Goal: Task Accomplishment & Management: Use online tool/utility

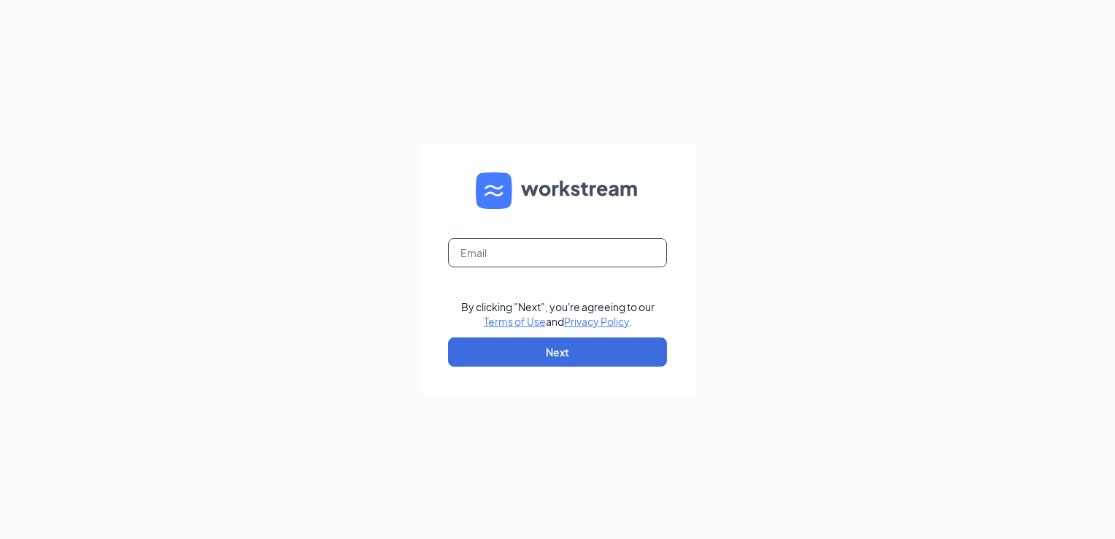
click at [501, 253] on input "text" at bounding box center [557, 252] width 219 height 29
type input "[EMAIL_ADDRESS][DOMAIN_NAME]"
click at [472, 360] on button "Next" at bounding box center [557, 351] width 219 height 29
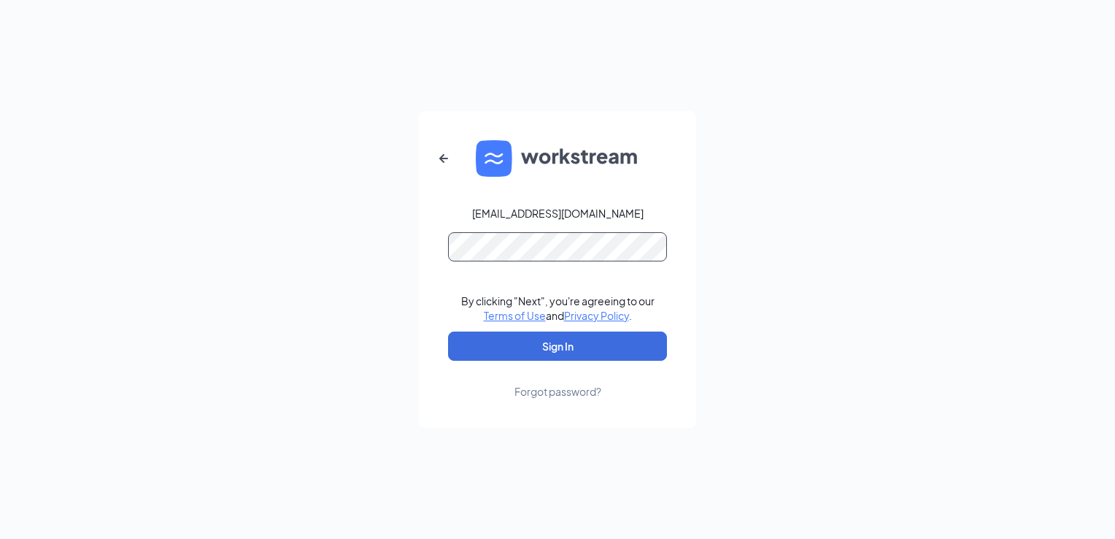
click at [448, 331] on button "Sign In" at bounding box center [557, 345] width 219 height 29
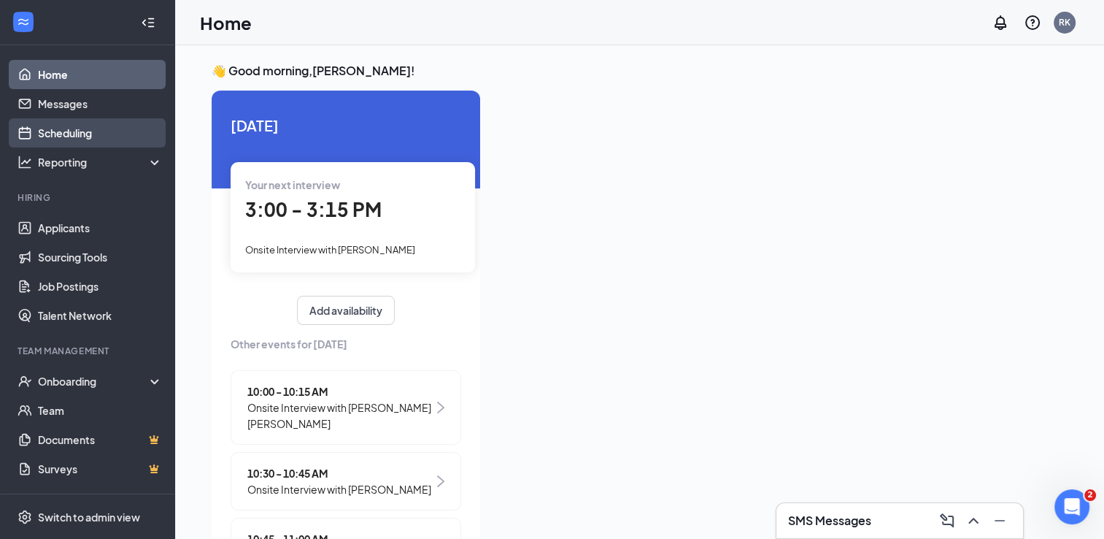
click at [72, 136] on link "Scheduling" at bounding box center [100, 132] width 125 height 29
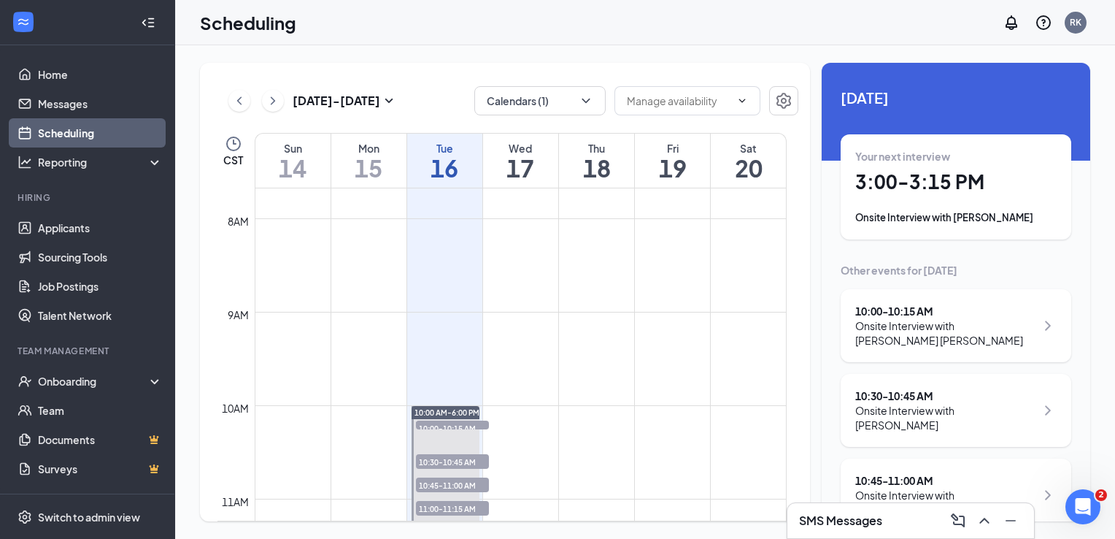
click at [955, 211] on div "Onsite Interview with [PERSON_NAME]" at bounding box center [955, 217] width 201 height 15
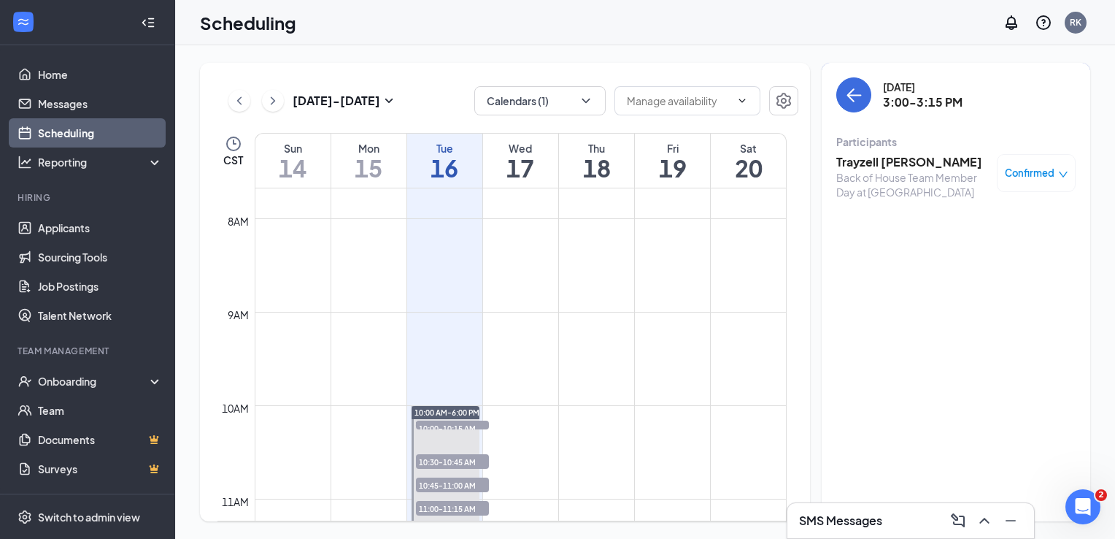
click at [900, 164] on h3 "Trayzell [PERSON_NAME]" at bounding box center [913, 162] width 153 height 16
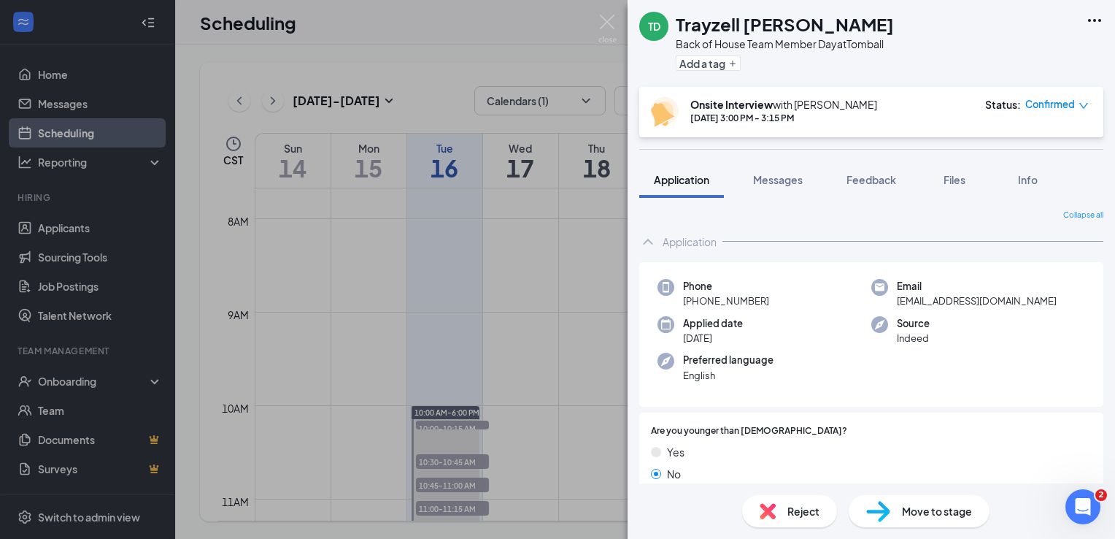
click at [612, 23] on img at bounding box center [608, 29] width 18 height 28
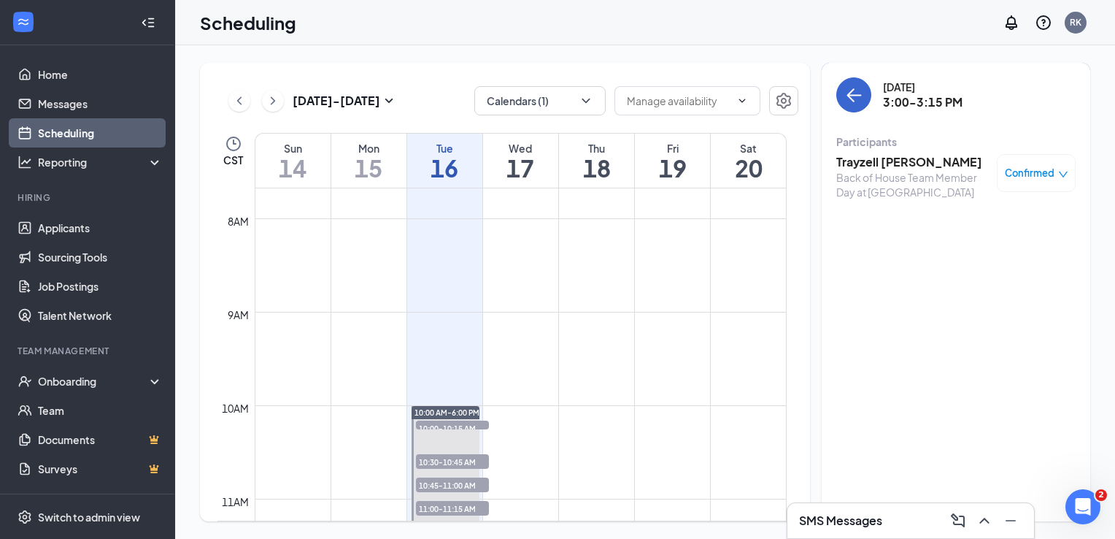
click at [861, 107] on button "back-button" at bounding box center [854, 94] width 35 height 35
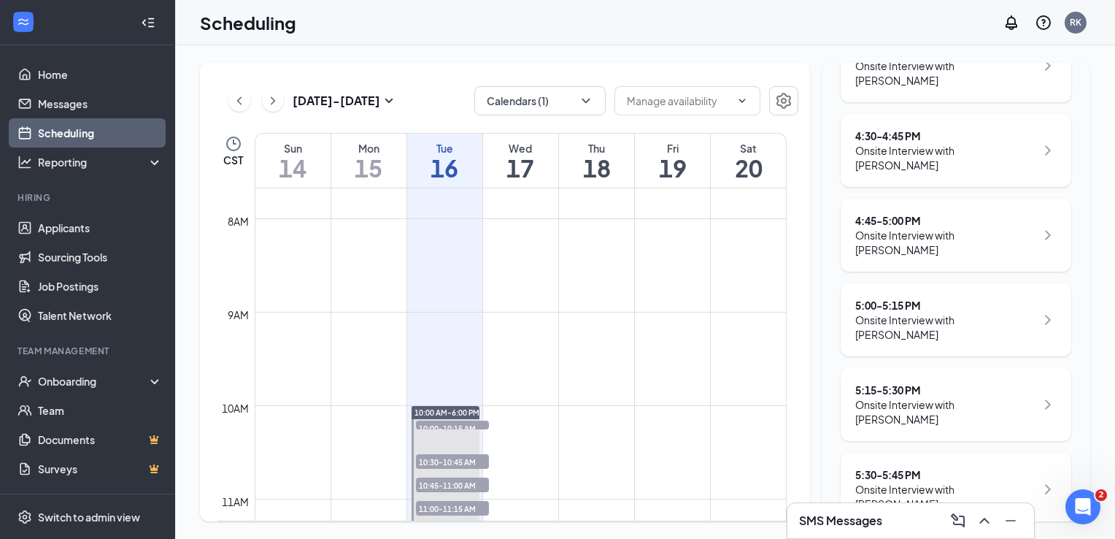
scroll to position [1385, 0]
